Goal: Information Seeking & Learning: Learn about a topic

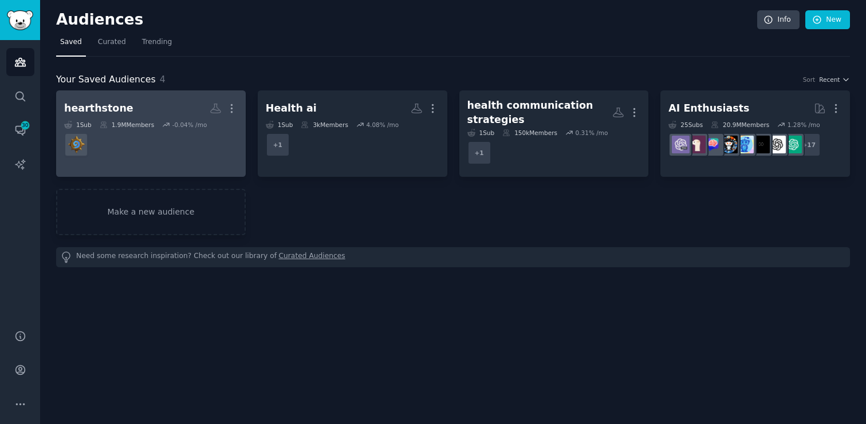
click at [191, 152] on dd at bounding box center [150, 145] width 173 height 32
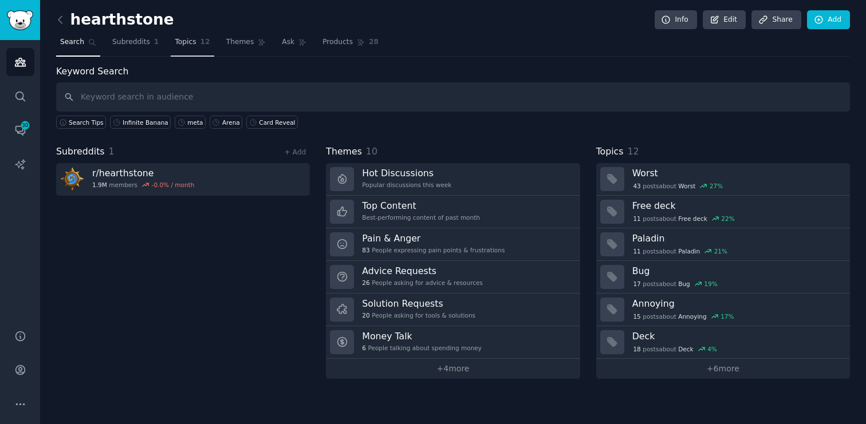
click at [191, 47] on link "Topics 12" at bounding box center [192, 44] width 43 height 23
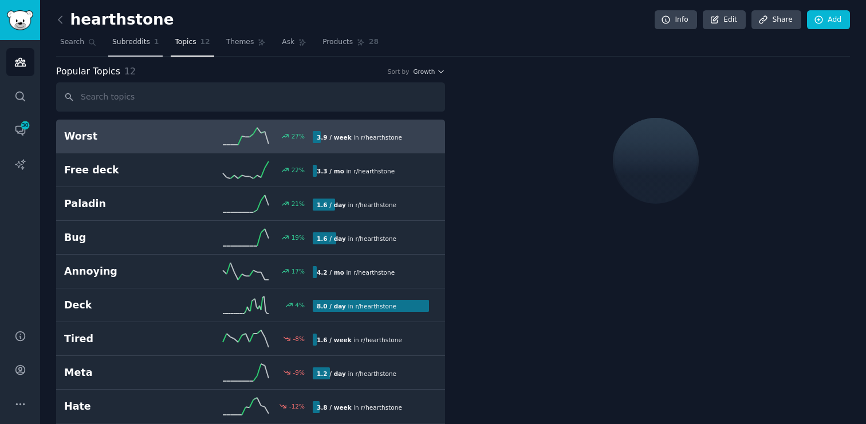
click at [137, 48] on link "Subreddits 1" at bounding box center [135, 44] width 54 height 23
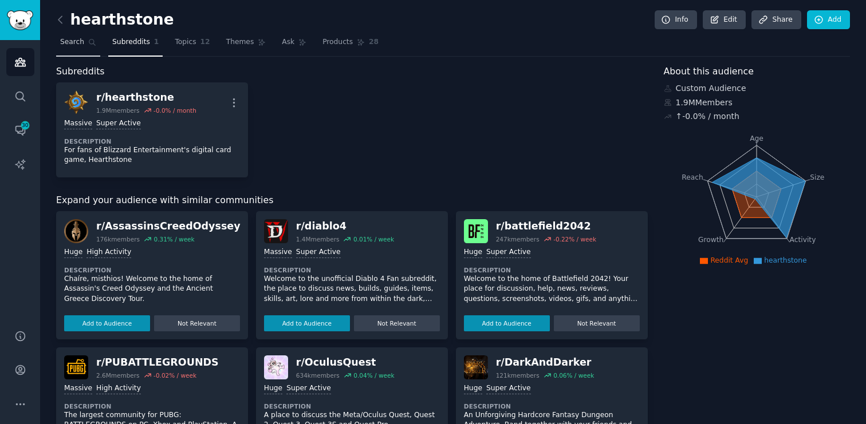
click at [75, 42] on span "Search" at bounding box center [72, 42] width 24 height 10
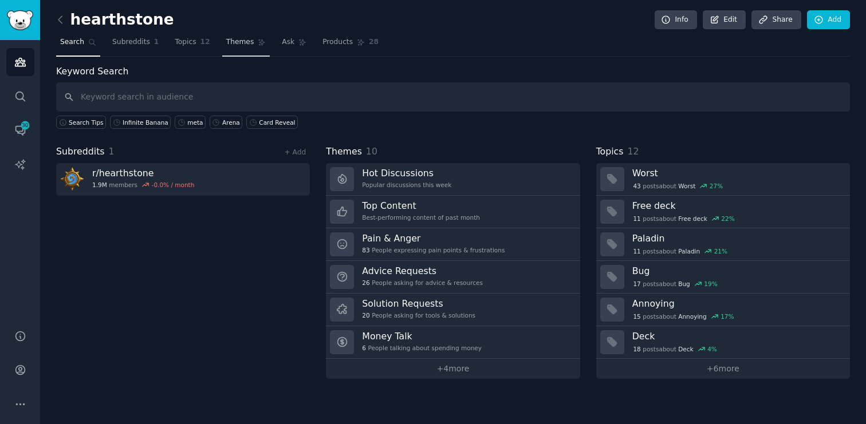
click at [238, 45] on span "Themes" at bounding box center [240, 42] width 28 height 10
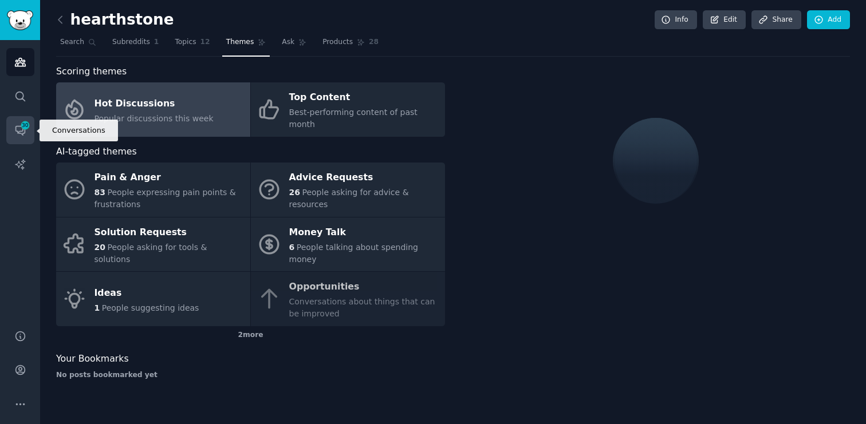
click at [18, 124] on icon "Sidebar" at bounding box center [20, 130] width 12 height 12
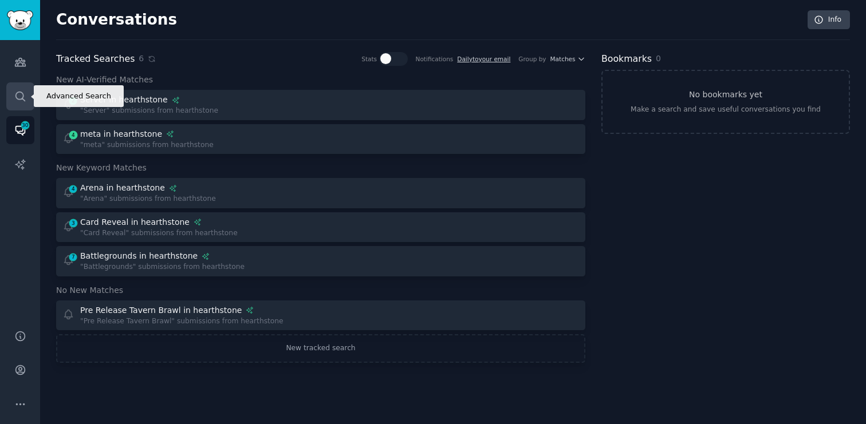
click at [16, 97] on icon "Sidebar" at bounding box center [19, 96] width 9 height 9
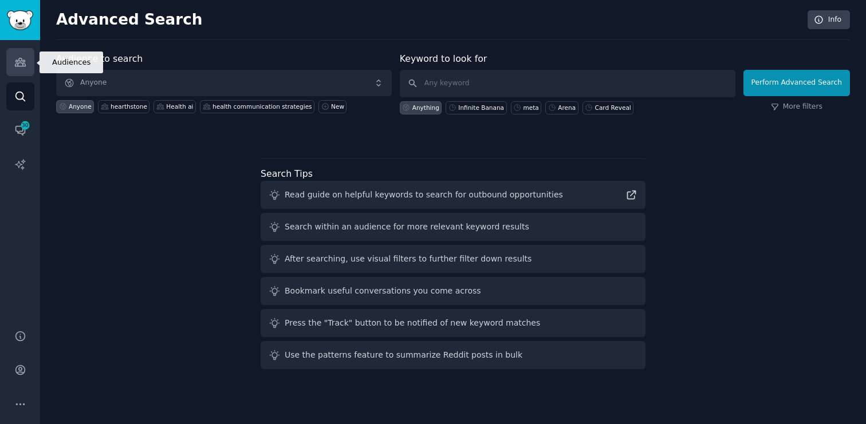
click at [15, 62] on icon "Sidebar" at bounding box center [20, 62] width 12 height 12
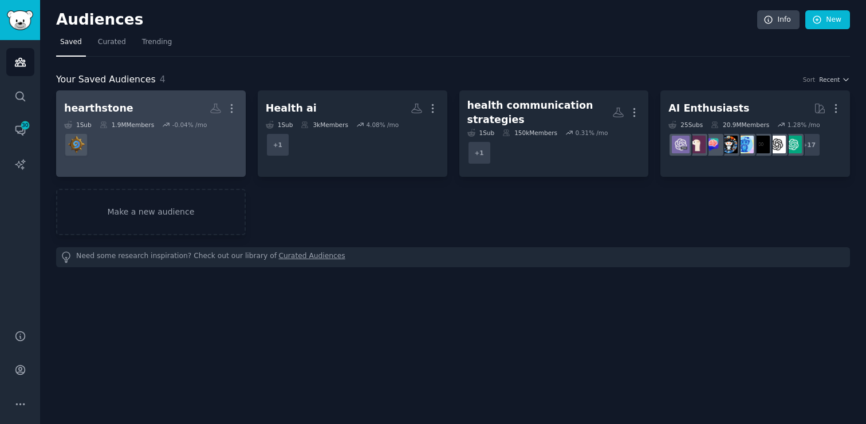
click at [157, 149] on dd at bounding box center [150, 145] width 173 height 32
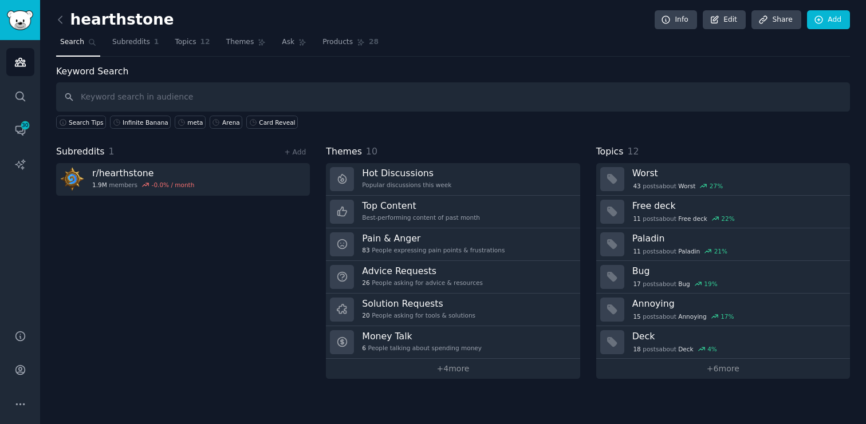
click at [400, 96] on input "text" at bounding box center [453, 96] width 794 height 29
type input "Druid"
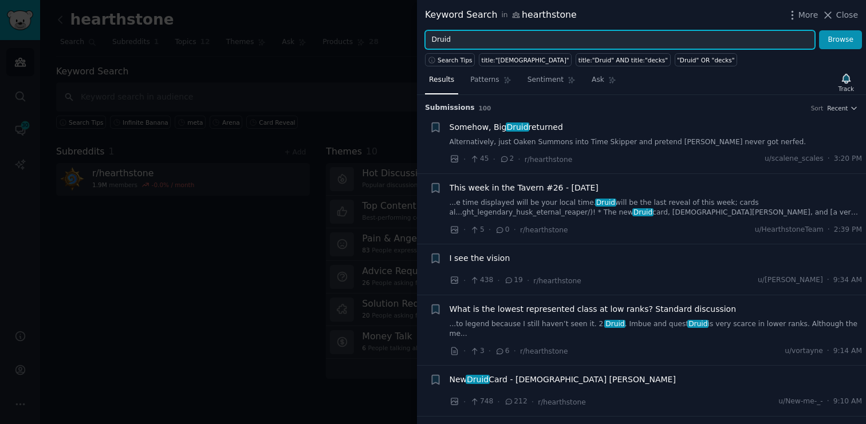
click at [496, 42] on input "Druid" at bounding box center [620, 39] width 390 height 19
click at [819, 30] on button "Browse" at bounding box center [840, 39] width 43 height 19
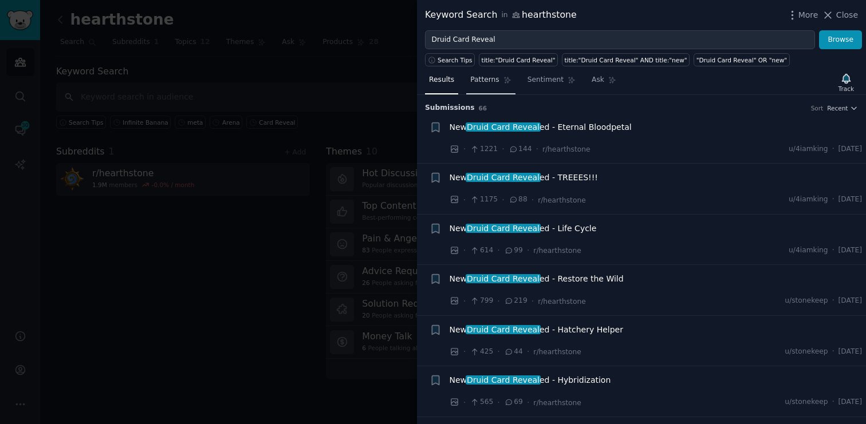
click at [484, 86] on link "Patterns" at bounding box center [490, 82] width 49 height 23
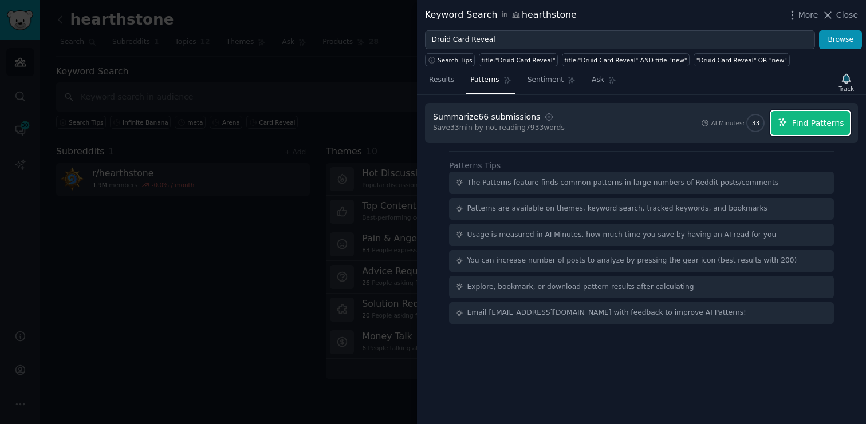
click at [804, 126] on span "Find Patterns" at bounding box center [818, 123] width 52 height 12
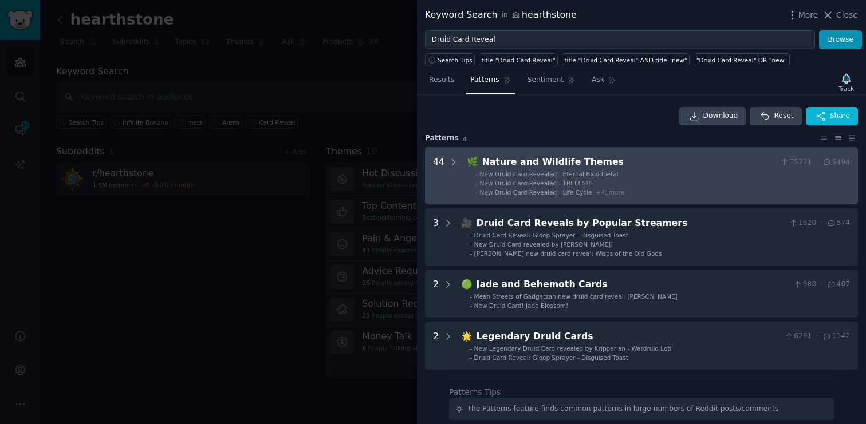
click at [687, 180] on li "- New Druid Card Revealed - TREEES!!!" at bounding box center [662, 183] width 374 height 8
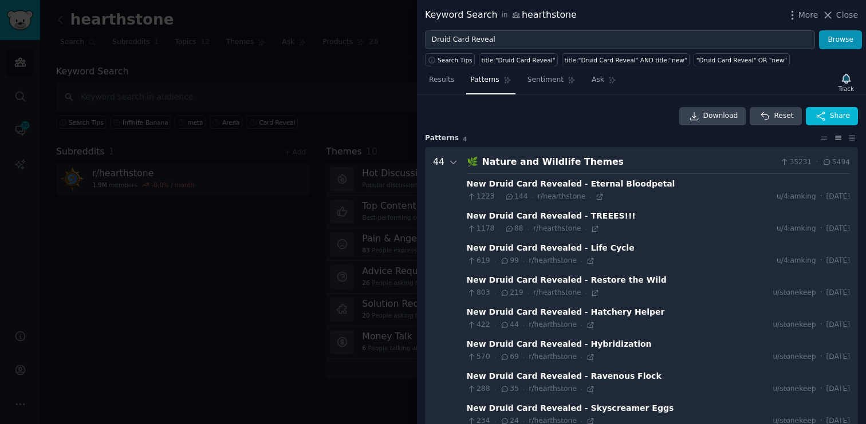
click at [685, 158] on div "Nature and Wildlife Themes" at bounding box center [628, 162] width 293 height 14
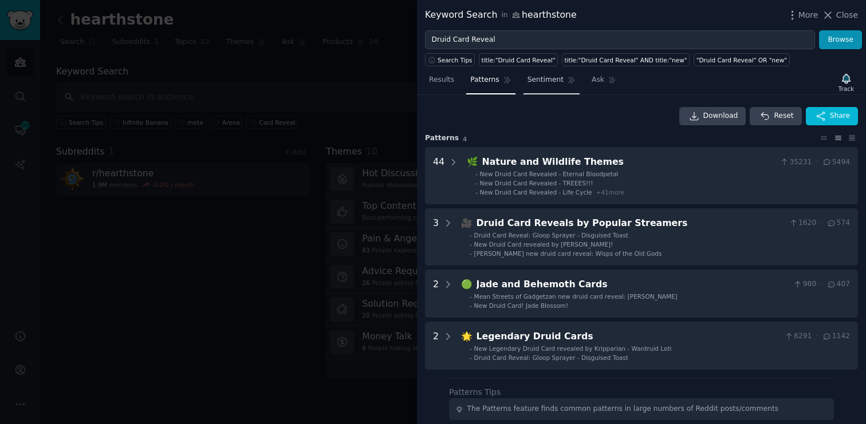
click at [543, 88] on link "Sentiment" at bounding box center [551, 82] width 56 height 23
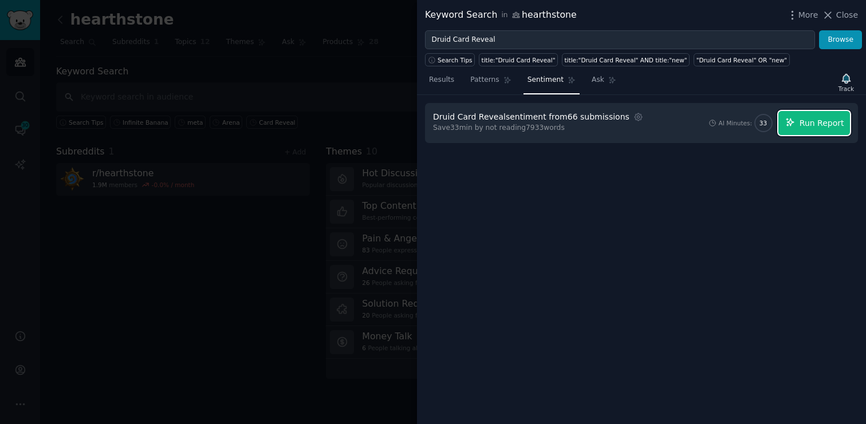
click at [814, 125] on span "Run Report" at bounding box center [821, 123] width 45 height 12
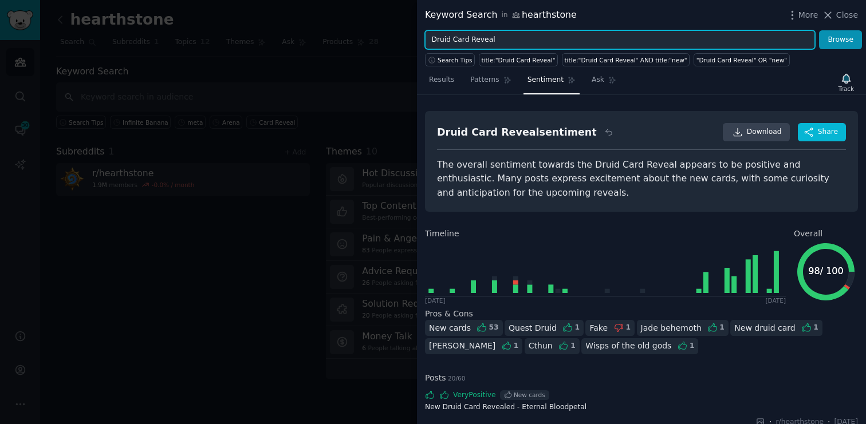
click at [438, 40] on input "Druid Card Reveal" at bounding box center [620, 39] width 390 height 19
type input "Across the Timeways Druid Card Reveal"
click at [819, 30] on button "Browse" at bounding box center [840, 39] width 43 height 19
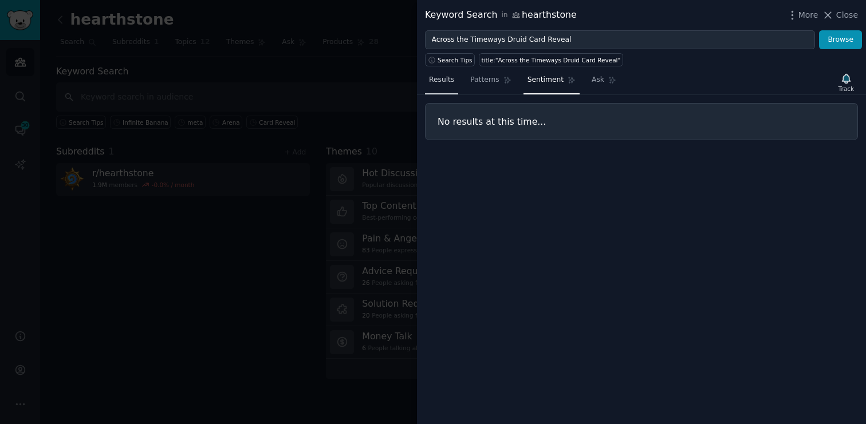
click at [431, 80] on span "Results" at bounding box center [441, 80] width 25 height 10
click at [844, 15] on span "Close" at bounding box center [847, 15] width 22 height 12
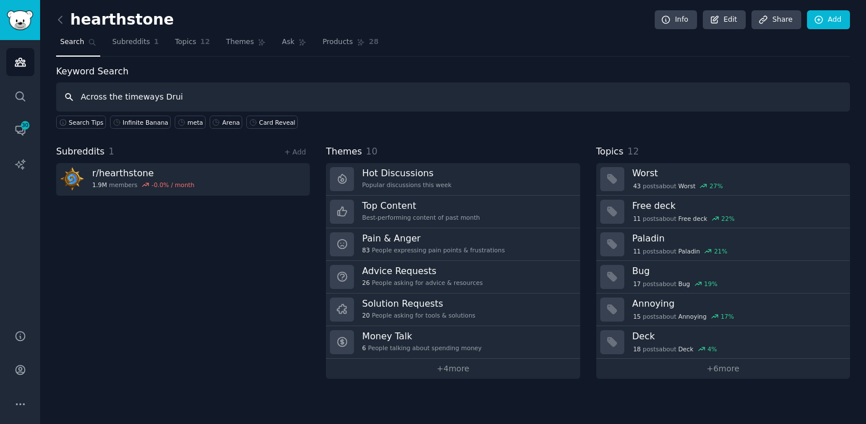
type input "Across the timeways Druid"
type input "C"
click at [18, 130] on icon "Sidebar" at bounding box center [20, 130] width 12 height 12
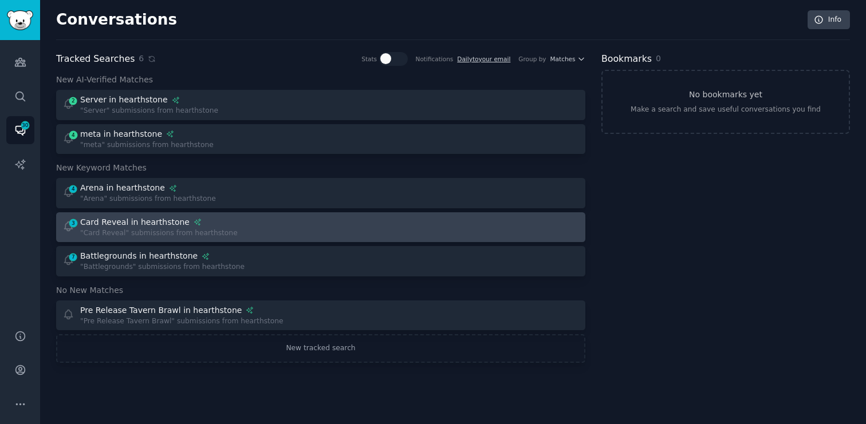
click at [375, 230] on div at bounding box center [454, 227] width 251 height 22
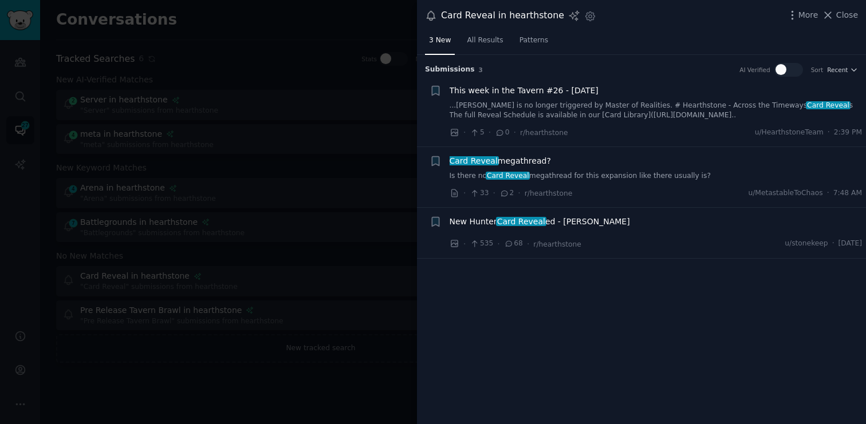
click at [705, 190] on div "· 33 · 2 · r/hearthstone u/MetastableToChaos · 7:48 AM" at bounding box center [655, 193] width 413 height 12
click at [689, 176] on link "Is there no Card Reveal megathread for this expansion like there usually is?" at bounding box center [655, 176] width 413 height 10
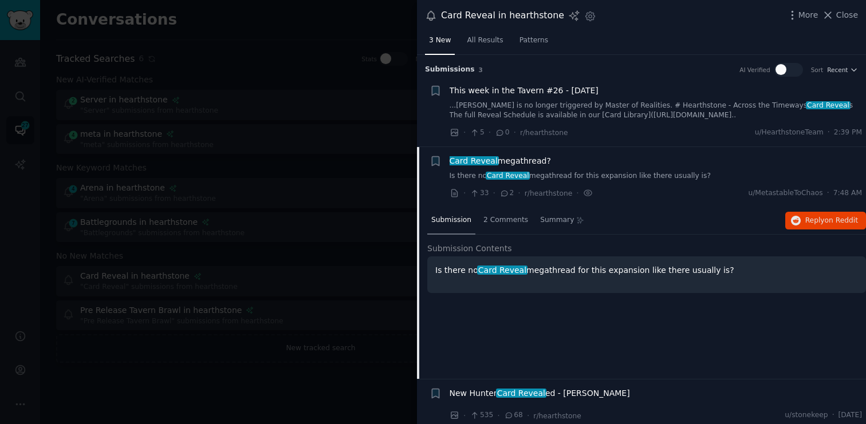
scroll to position [6, 0]
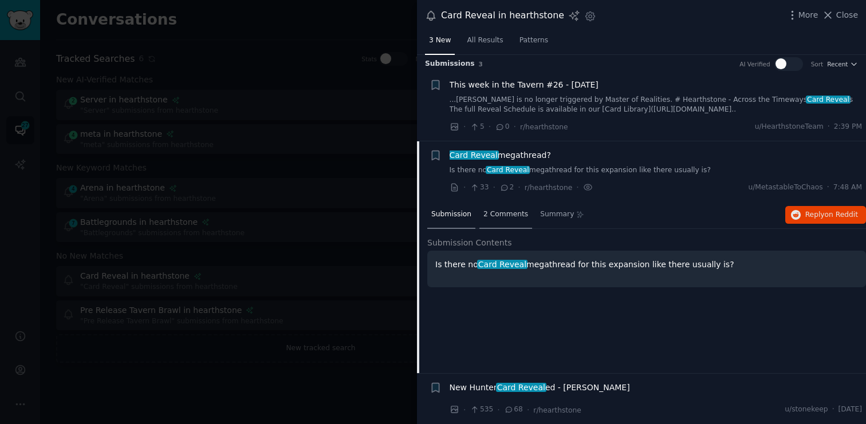
click at [502, 212] on span "2 Comments" at bounding box center [505, 215] width 45 height 10
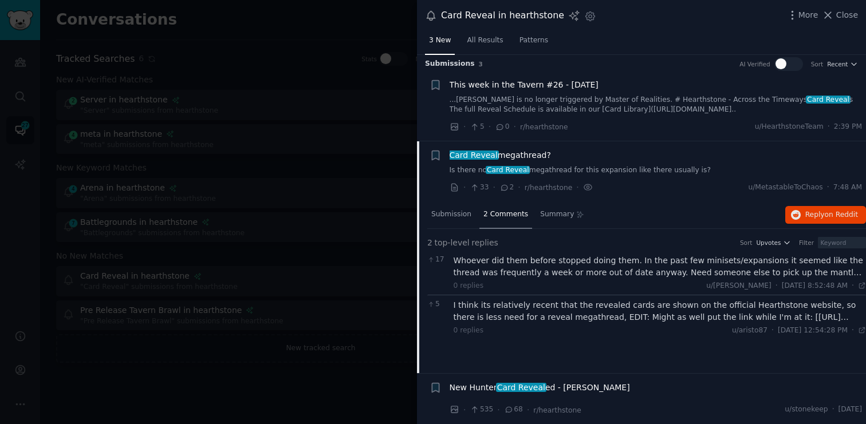
click at [628, 315] on div "I think its relatively recent that the revealed cards are shown on the official…" at bounding box center [659, 311] width 413 height 24
click at [636, 89] on div "This week in the Tavern #26 - [DATE]" at bounding box center [655, 85] width 413 height 12
click at [695, 110] on link "...[PERSON_NAME] is no longer triggered by Master of Realities. # Hearthstone -…" at bounding box center [655, 105] width 413 height 20
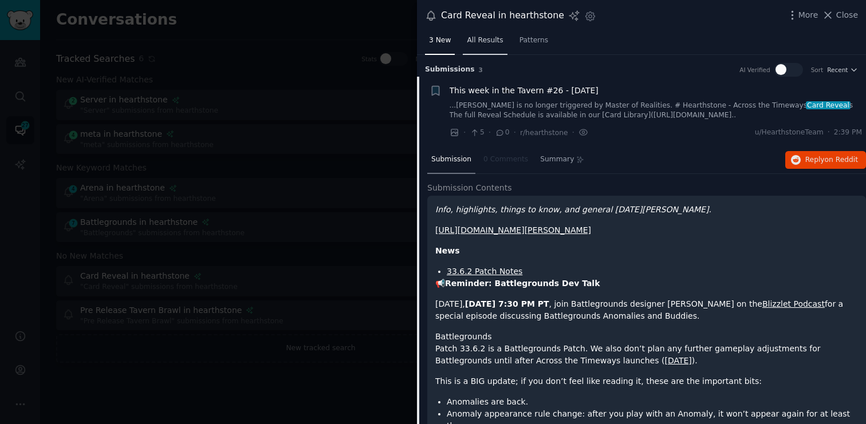
click at [500, 42] on span "All Results" at bounding box center [485, 40] width 36 height 10
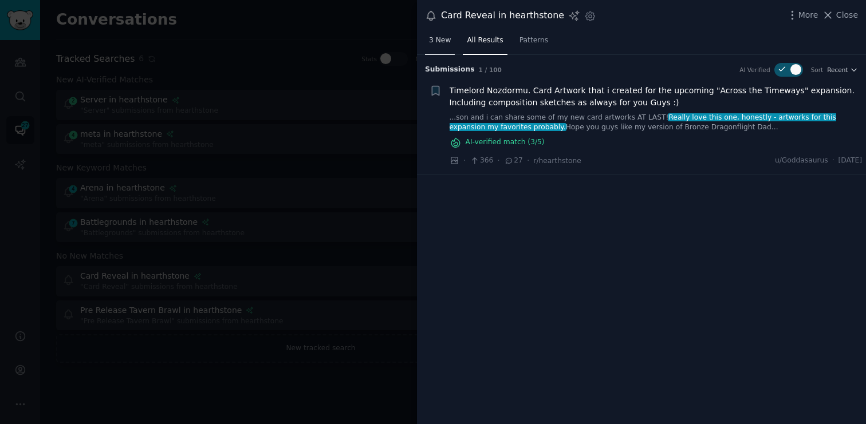
click at [431, 46] on link "3 New" at bounding box center [440, 42] width 30 height 23
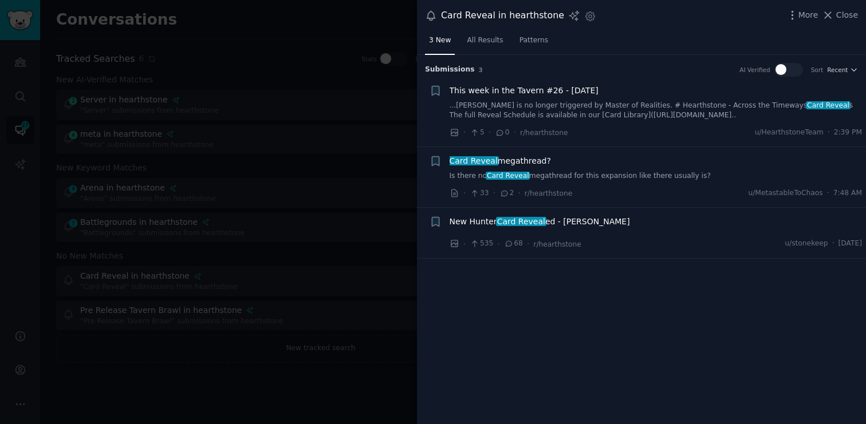
click at [634, 223] on div "New Hunter Card Reveal ed - [PERSON_NAME]" at bounding box center [655, 222] width 413 height 12
click at [621, 222] on span "New Hunter Card Reveal ed - [PERSON_NAME]" at bounding box center [539, 222] width 180 height 12
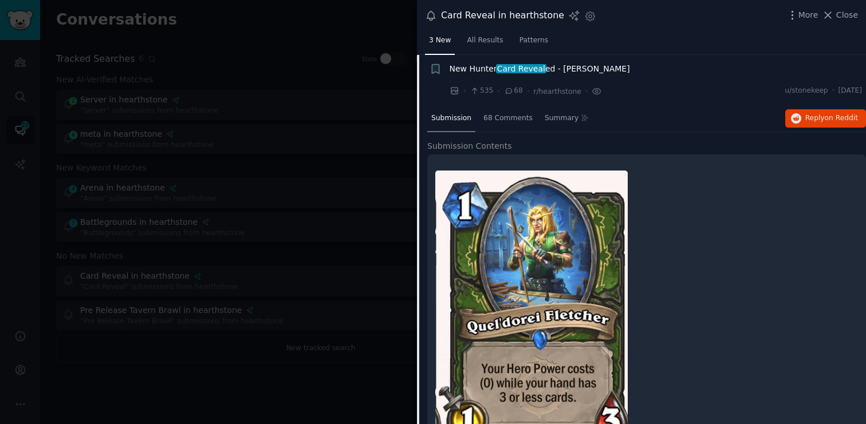
scroll to position [133, 0]
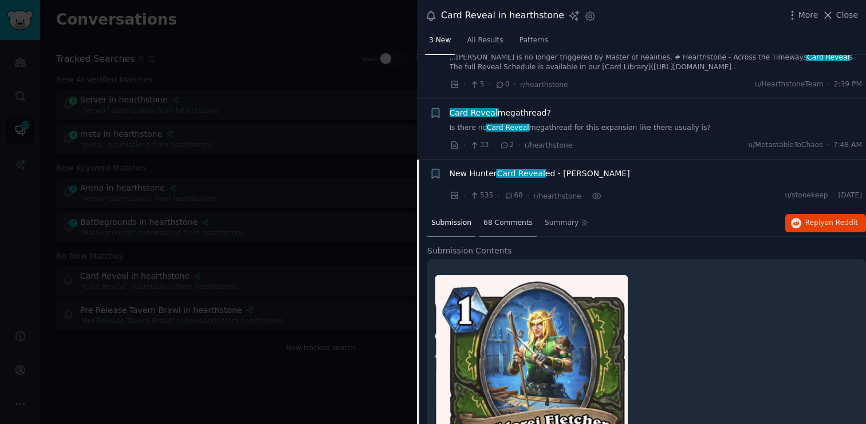
click at [500, 219] on span "68 Comments" at bounding box center [507, 223] width 49 height 10
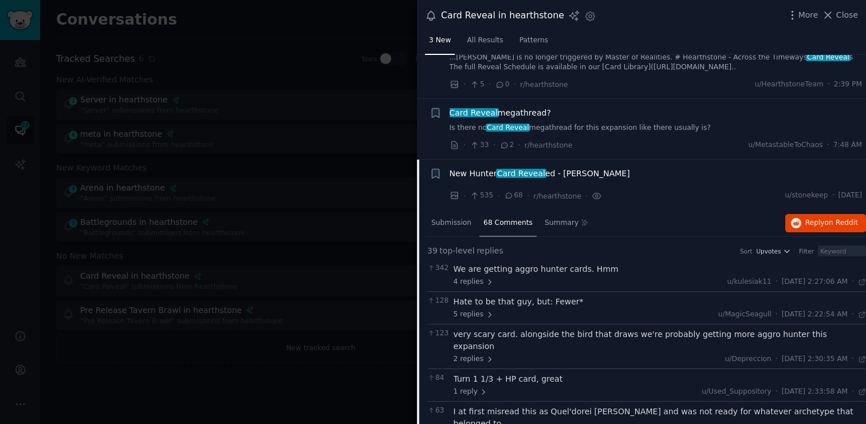
scroll to position [0, 0]
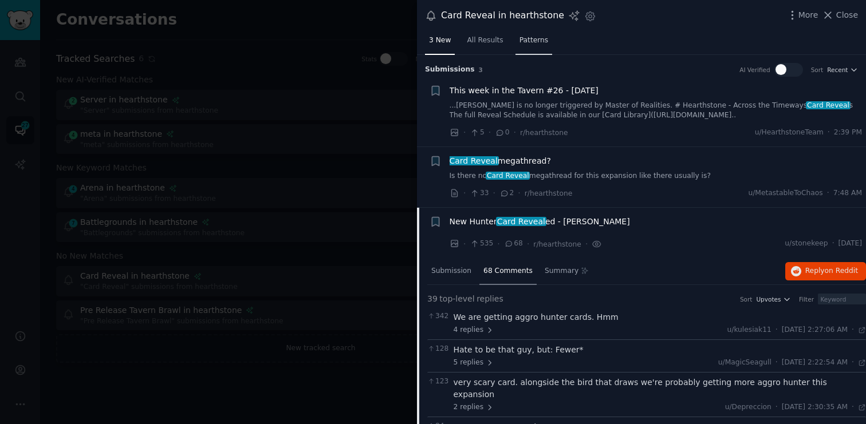
click at [523, 37] on span "Patterns" at bounding box center [533, 40] width 29 height 10
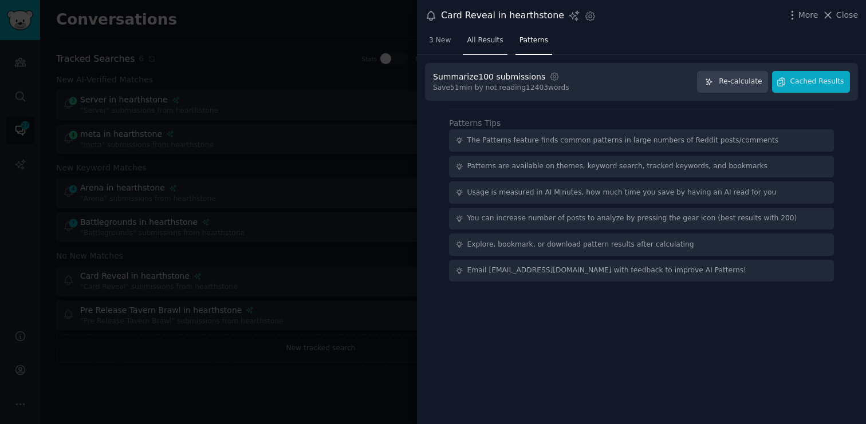
click at [484, 38] on span "All Results" at bounding box center [485, 40] width 36 height 10
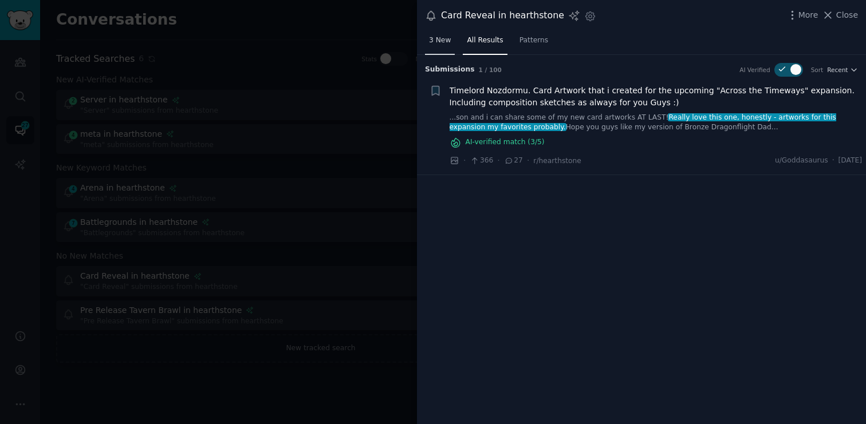
click at [442, 37] on span "3 New" at bounding box center [440, 40] width 22 height 10
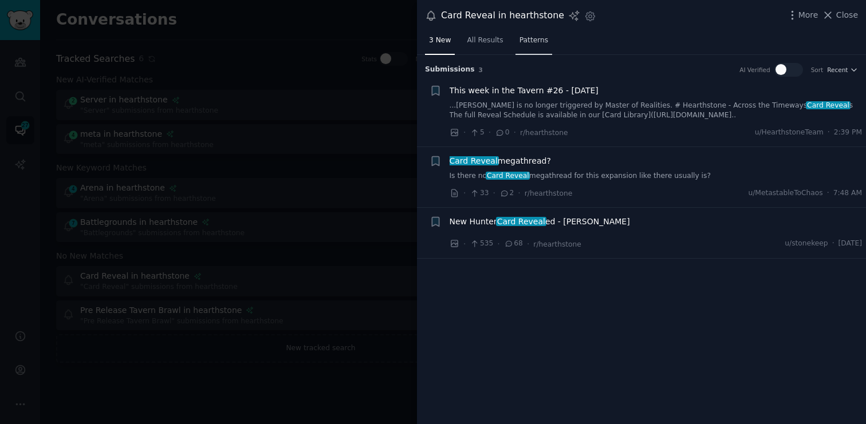
click at [524, 41] on span "Patterns" at bounding box center [533, 40] width 29 height 10
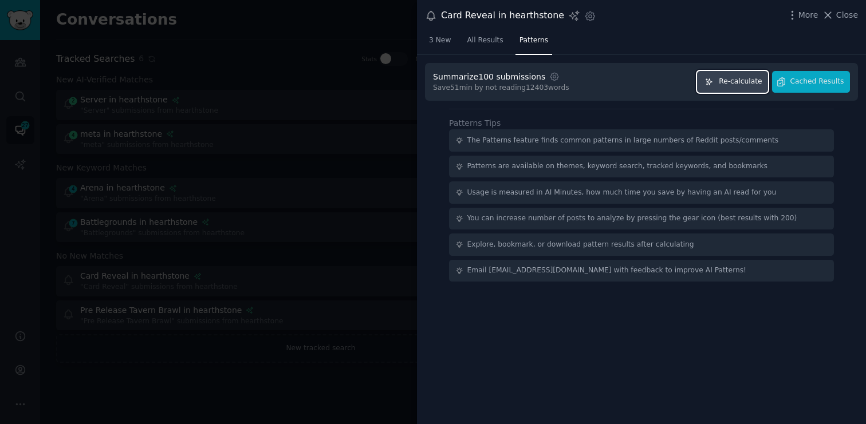
click at [725, 84] on span "Re-calculate" at bounding box center [740, 82] width 43 height 10
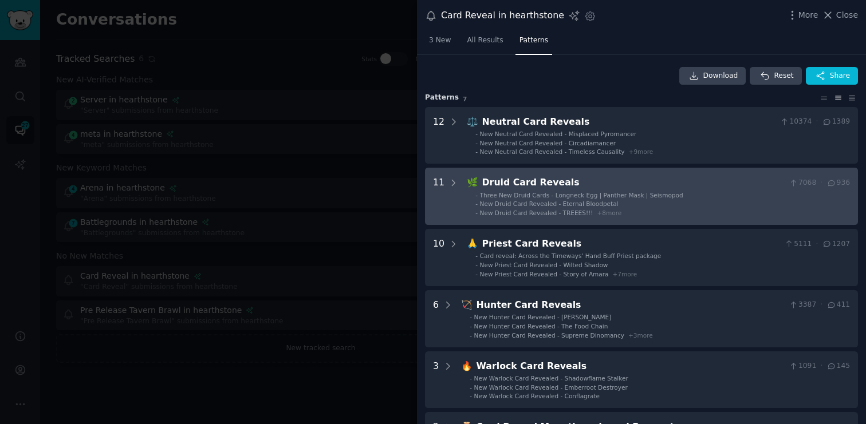
click at [721, 195] on li "- Three New Druid Cards - Longneck Egg | Panther Mask | Seismopod" at bounding box center [662, 195] width 374 height 8
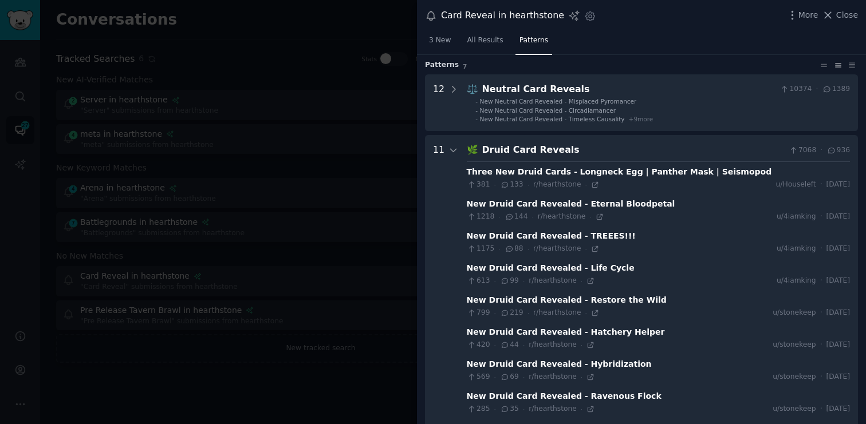
scroll to position [22, 0]
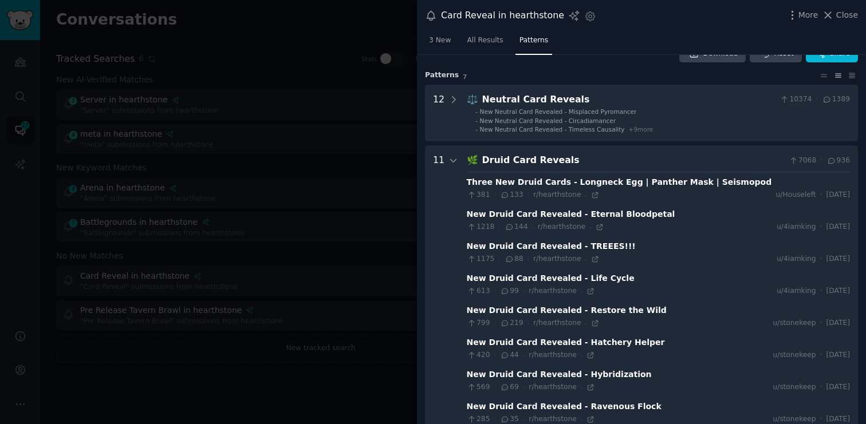
click at [691, 167] on div "🌿 Druid Card Reveals 7068 · 936 Three New Druid Cards - Longneck Egg | Panther …" at bounding box center [658, 355] width 383 height 405
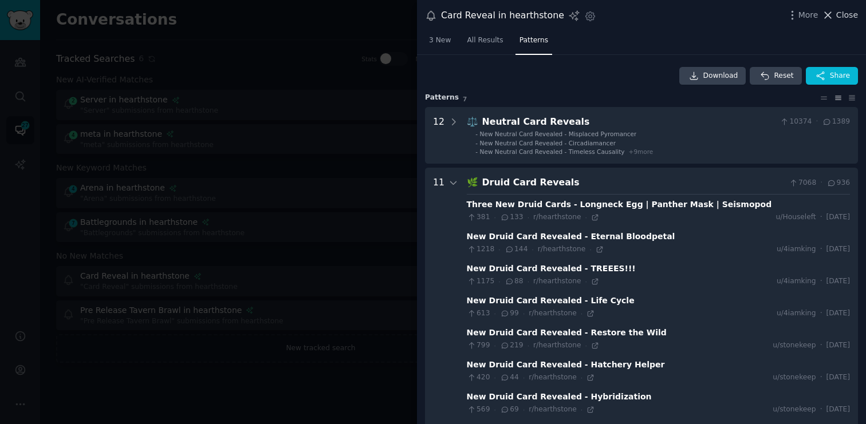
click at [849, 16] on span "Close" at bounding box center [847, 15] width 22 height 12
